Goal: Information Seeking & Learning: Find specific fact

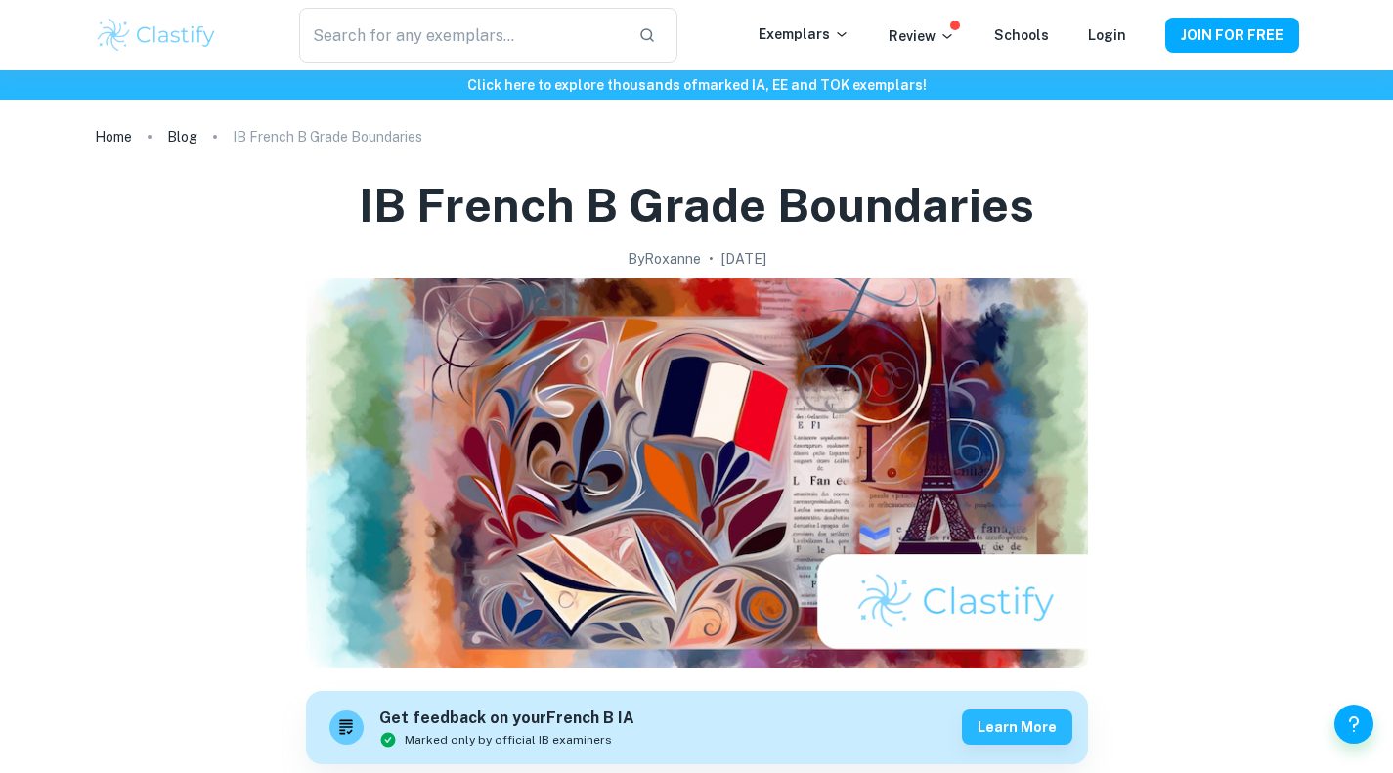
scroll to position [1745, 0]
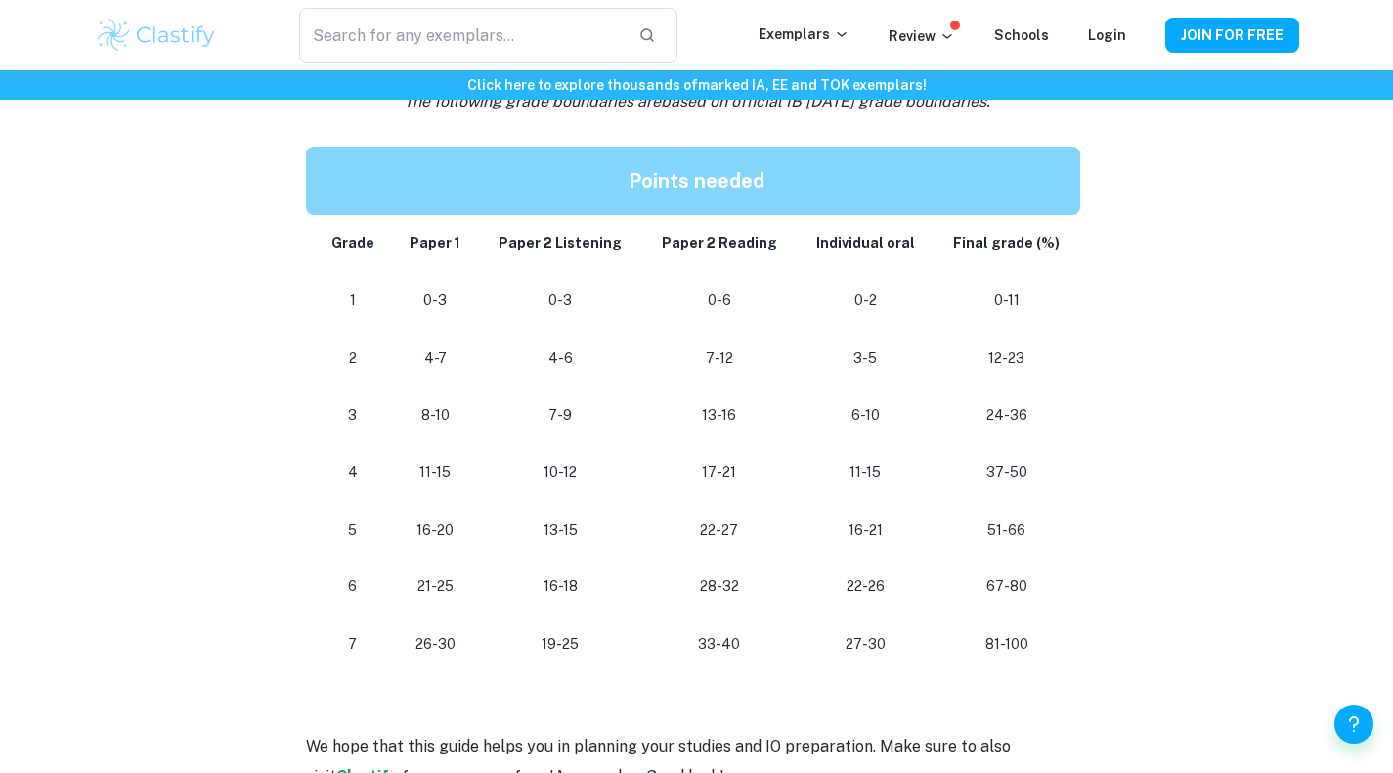
click at [991, 640] on p "81-100" at bounding box center [1006, 645] width 114 height 26
drag, startPoint x: 989, startPoint y: 642, endPoint x: 1058, endPoint y: 648, distance: 69.7
click at [1058, 648] on p "81-100" at bounding box center [1006, 645] width 114 height 26
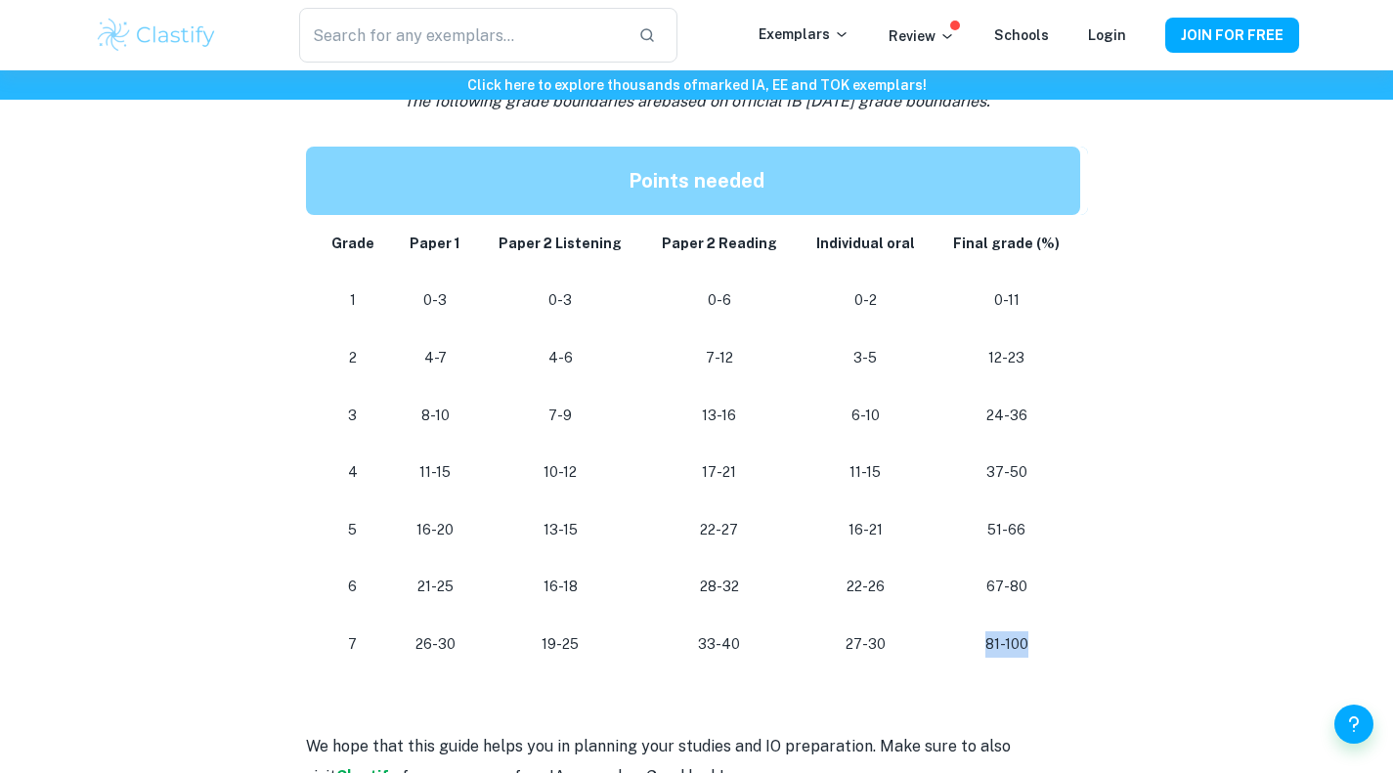
drag, startPoint x: 988, startPoint y: 639, endPoint x: 1035, endPoint y: 643, distance: 47.1
click at [1035, 643] on p "81-100" at bounding box center [1006, 645] width 114 height 26
click at [903, 601] on td "22-26" at bounding box center [865, 587] width 137 height 58
drag, startPoint x: 848, startPoint y: 530, endPoint x: 880, endPoint y: 534, distance: 32.5
click at [880, 534] on p "16-21" at bounding box center [866, 530] width 106 height 26
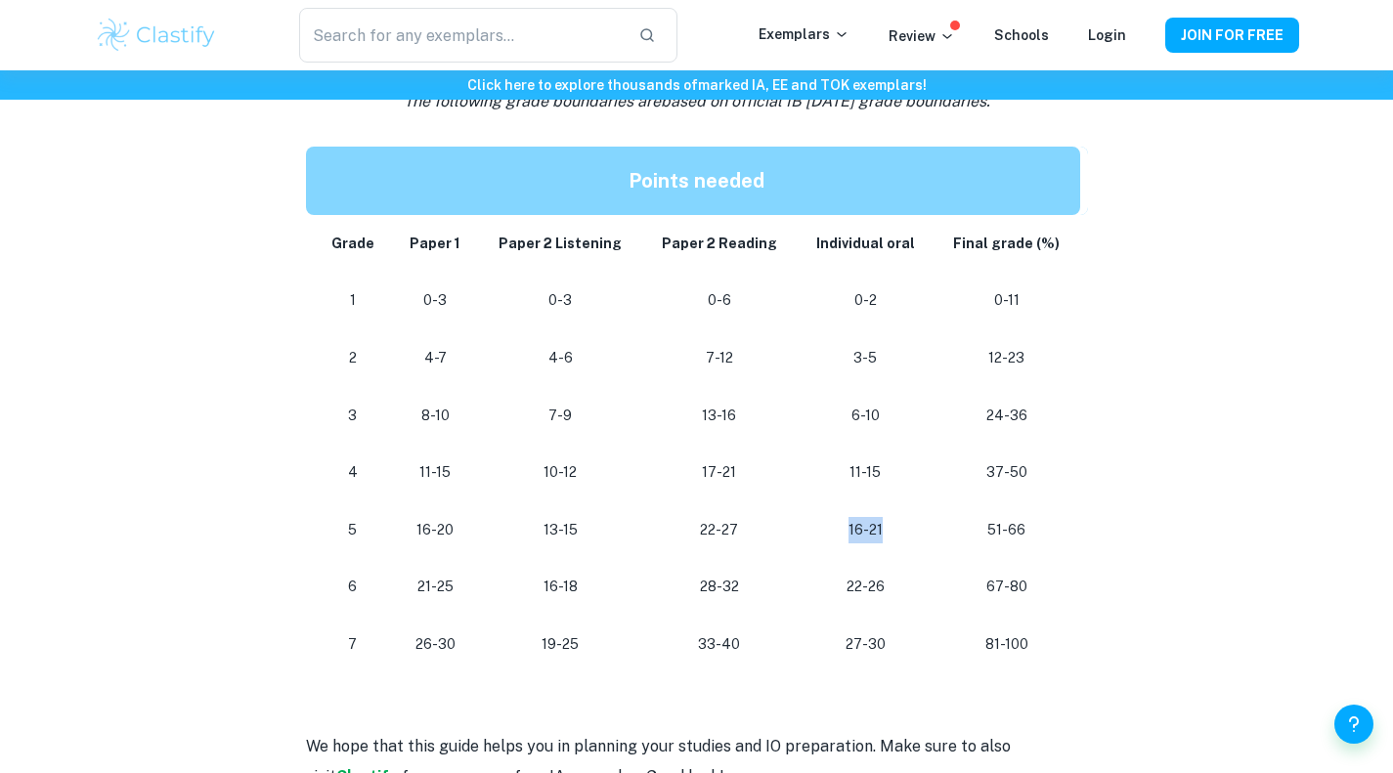
click at [880, 534] on p "16-21" at bounding box center [866, 530] width 106 height 26
drag, startPoint x: 852, startPoint y: 531, endPoint x: 893, endPoint y: 533, distance: 41.1
click at [893, 533] on p "16-21" at bounding box center [866, 530] width 106 height 26
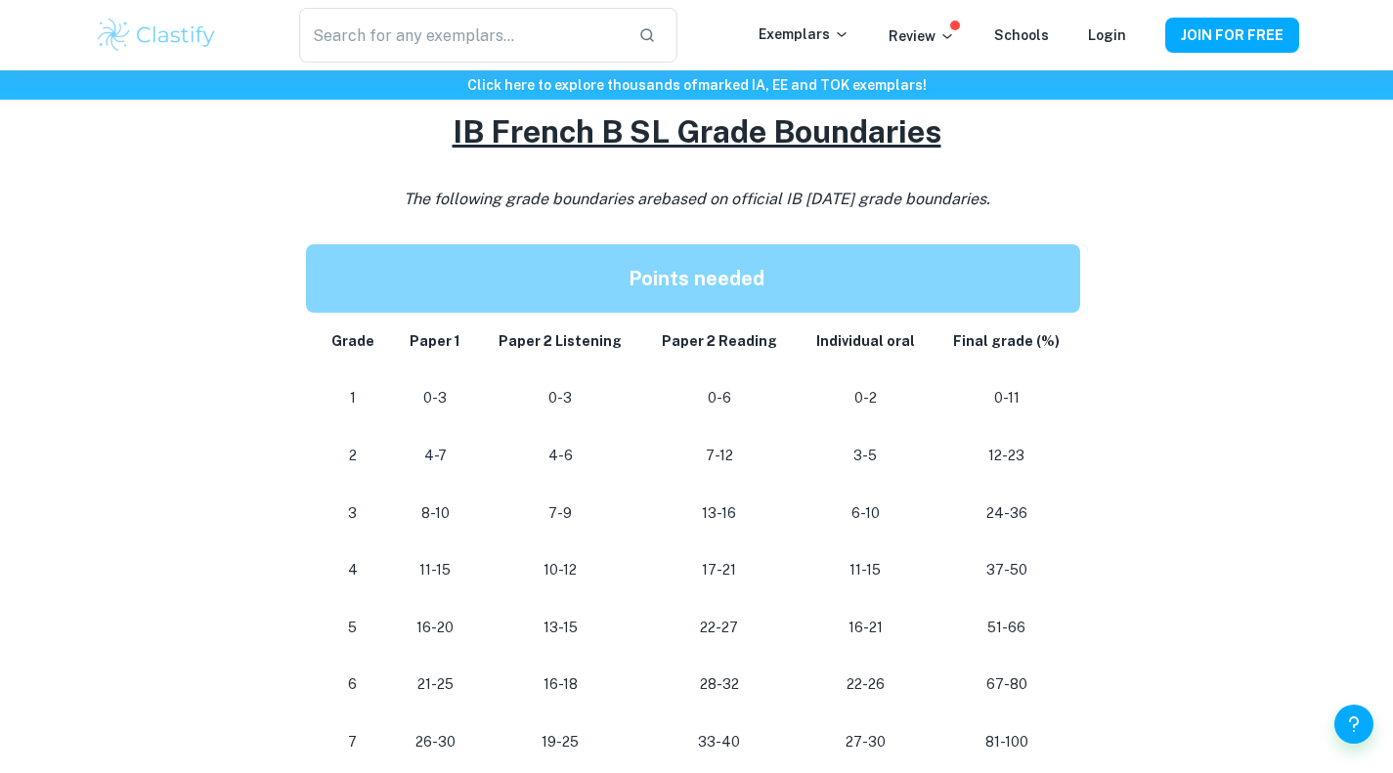
scroll to position [1647, 0]
click at [966, 276] on p "Points needed" at bounding box center [697, 279] width 735 height 37
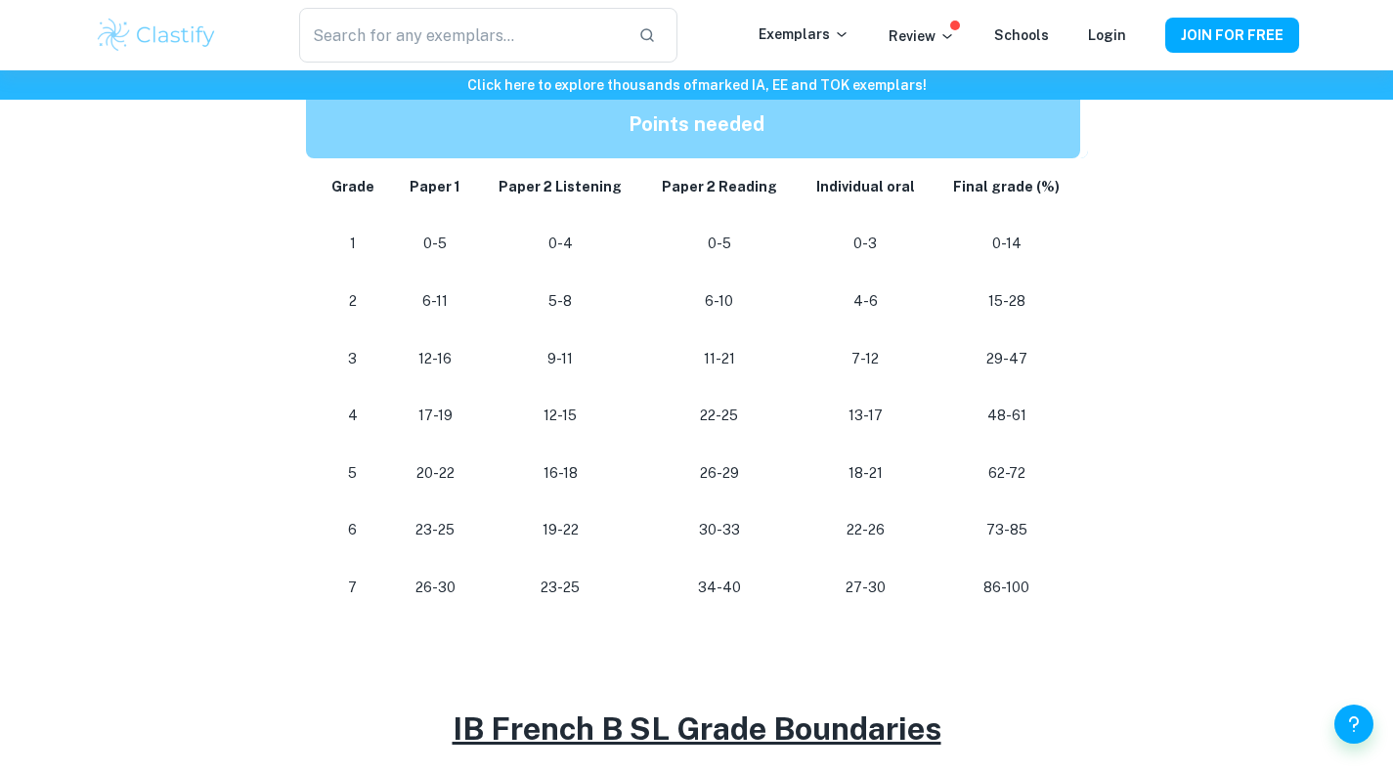
scroll to position [1054, 0]
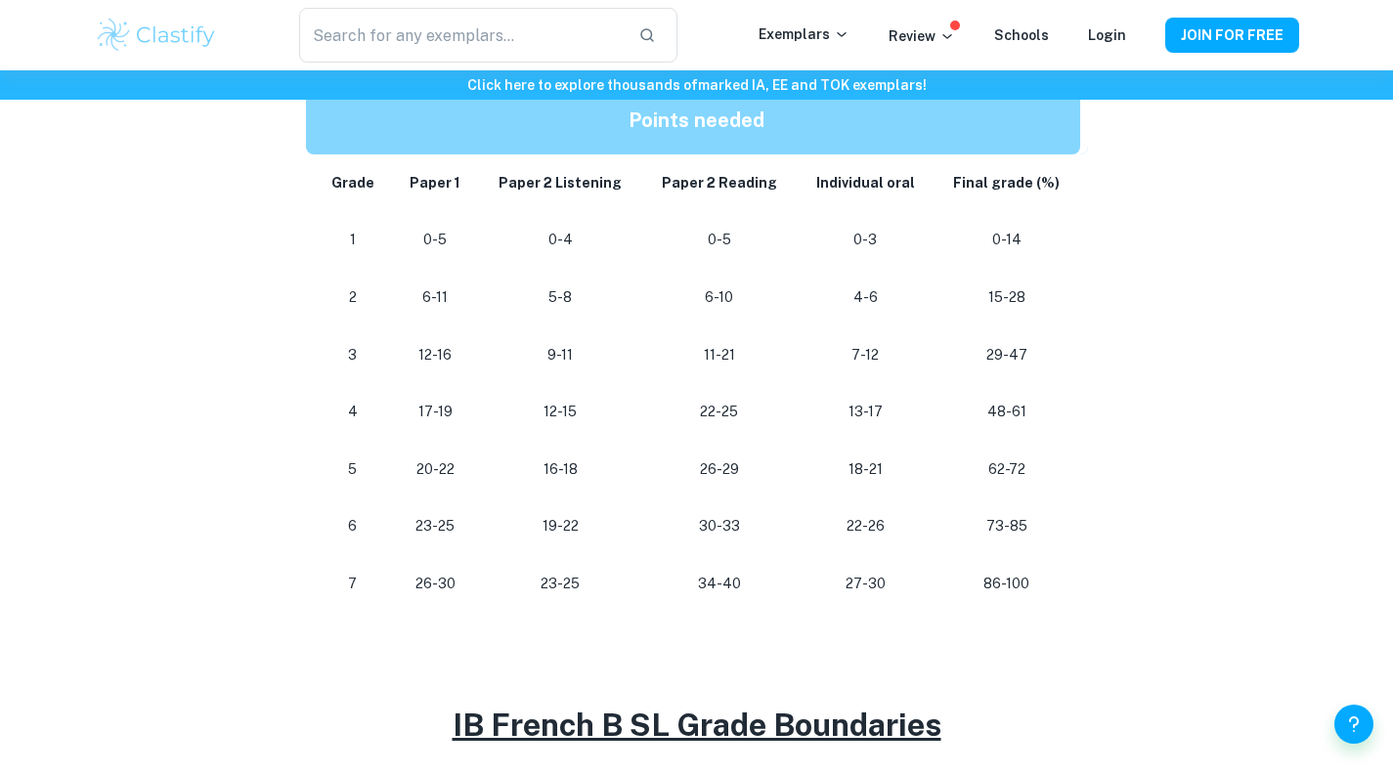
click at [1073, 348] on td "29-47" at bounding box center [1011, 356] width 154 height 58
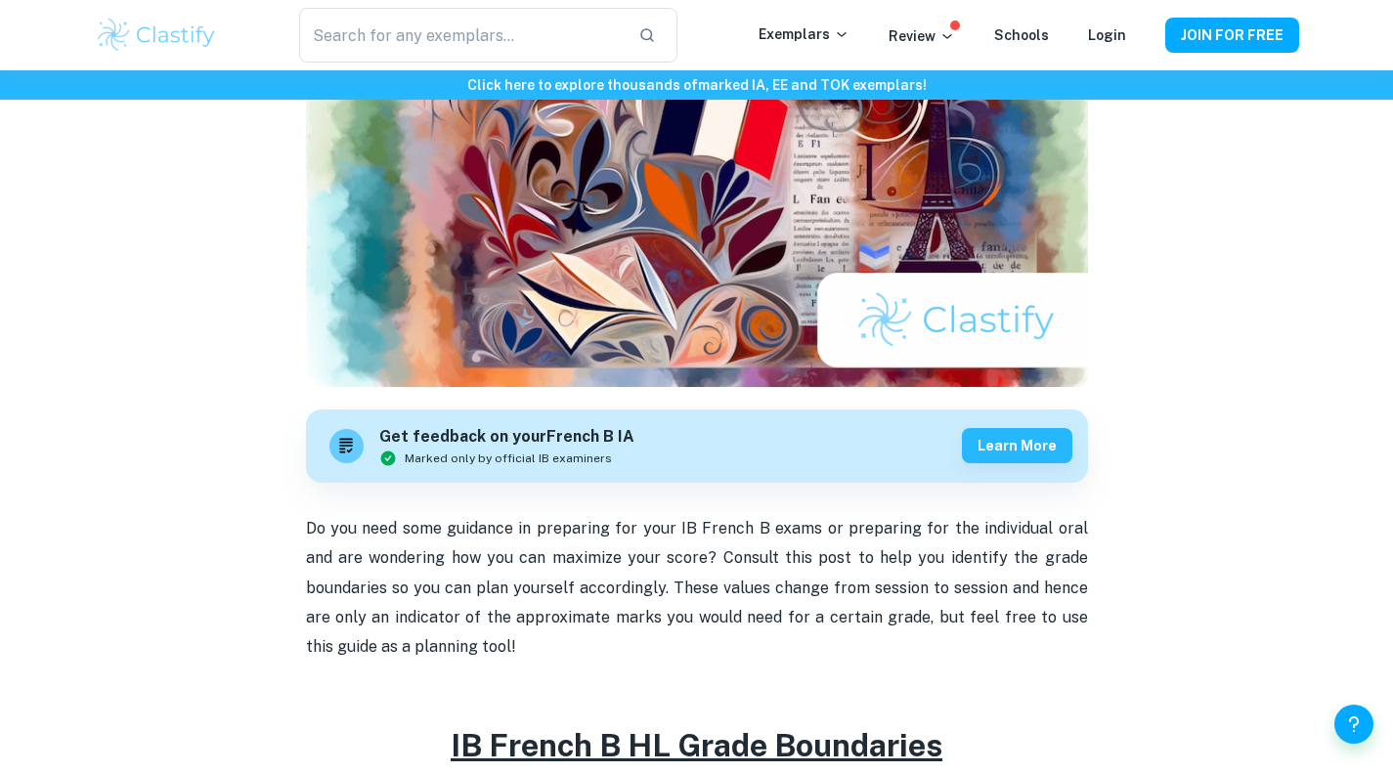
scroll to position [0, 0]
